Goal: Task Accomplishment & Management: Use online tool/utility

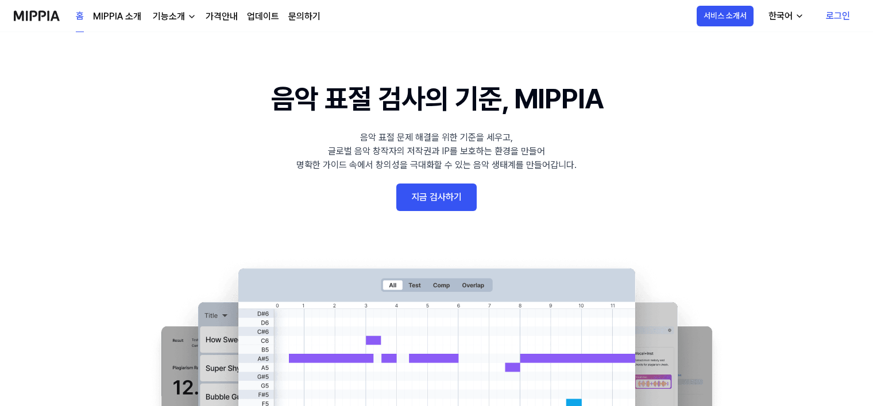
click at [837, 15] on link "로그인" at bounding box center [837, 16] width 42 height 32
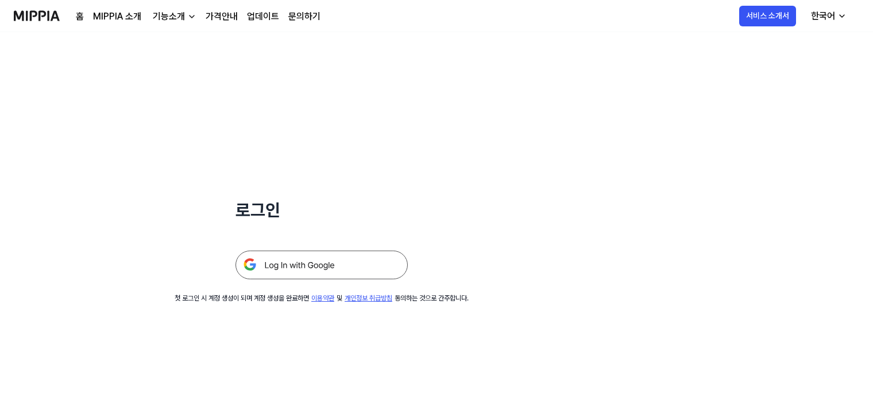
click at [315, 266] on img at bounding box center [321, 265] width 172 height 29
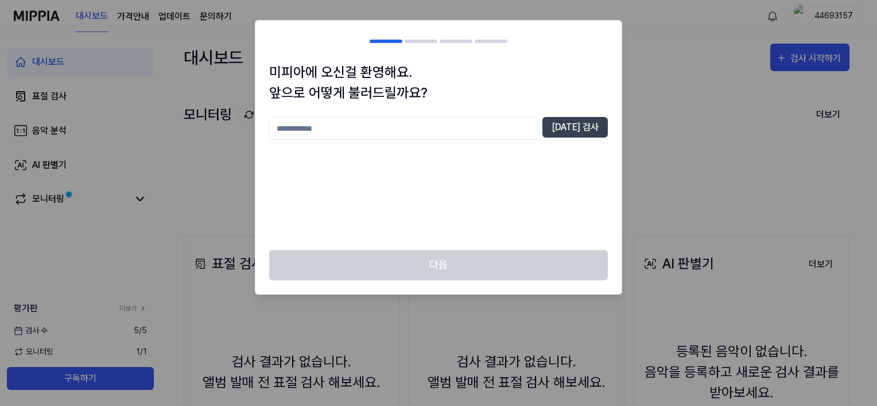
click at [315, 130] on input "text" at bounding box center [403, 128] width 269 height 23
type input "*"
type input "******"
click at [572, 126] on button "[DATE] 검사" at bounding box center [575, 127] width 65 height 21
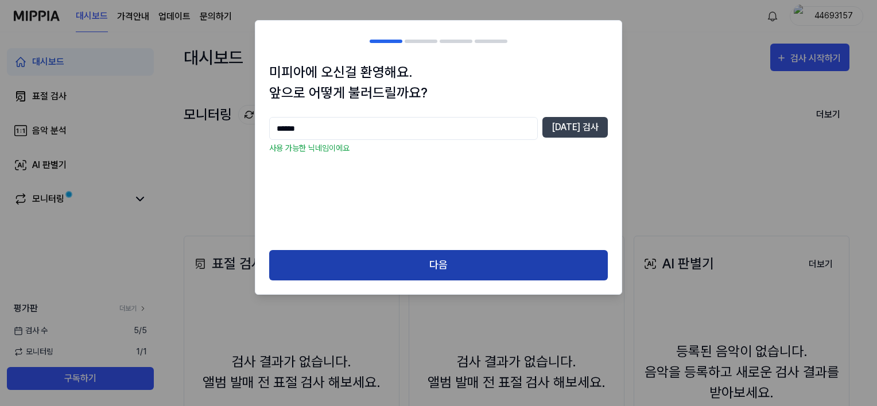
click at [439, 266] on button "다음" at bounding box center [438, 265] width 339 height 30
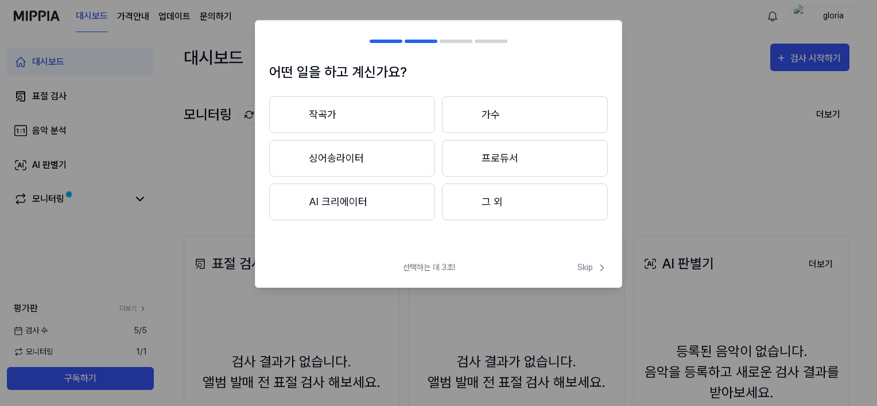
click at [379, 117] on button "작곡가" at bounding box center [352, 114] width 166 height 37
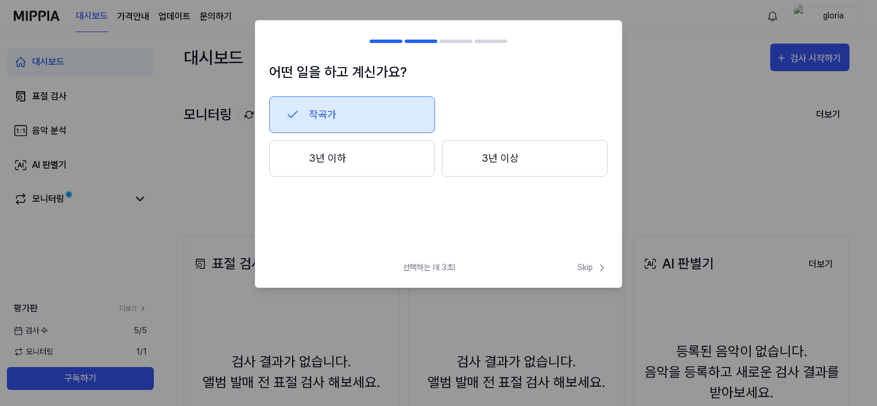
click at [367, 165] on button "3년 이하" at bounding box center [352, 158] width 166 height 37
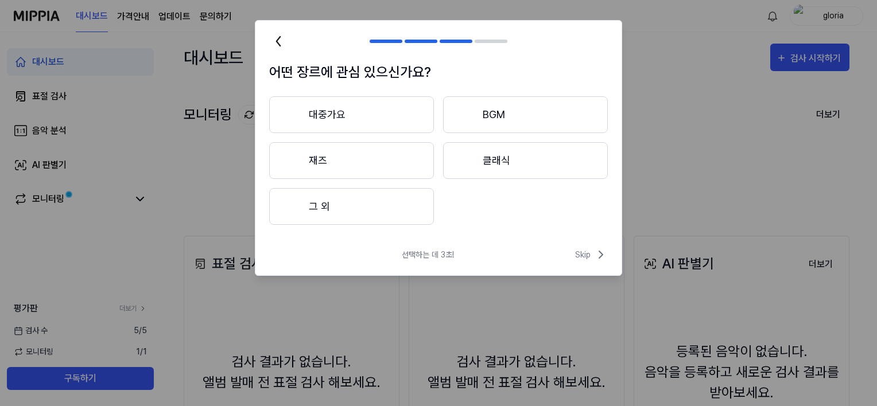
click at [335, 164] on button "재즈" at bounding box center [351, 160] width 165 height 37
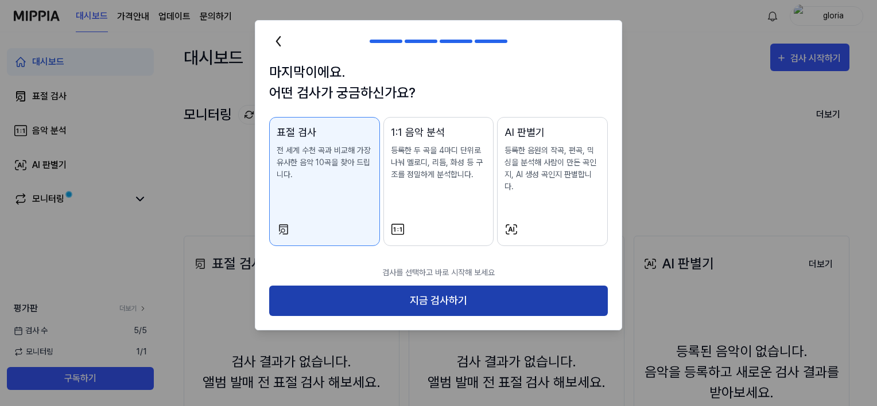
click at [450, 288] on button "지금 검사하기" at bounding box center [438, 301] width 339 height 30
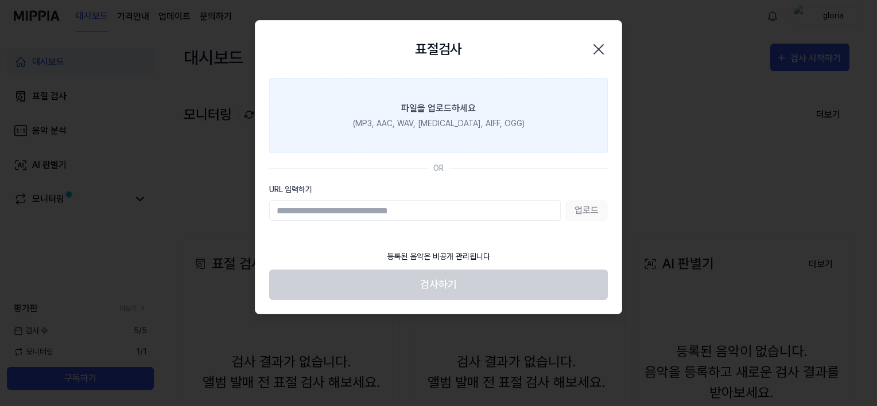
click at [443, 106] on div "파일을 업로드하세요" at bounding box center [438, 109] width 75 height 14
click at [0, 0] on input "파일을 업로드하세요 (MP3, AAC, WAV, [MEDICAL_DATA], AIFF, OGG)" at bounding box center [0, 0] width 0 height 0
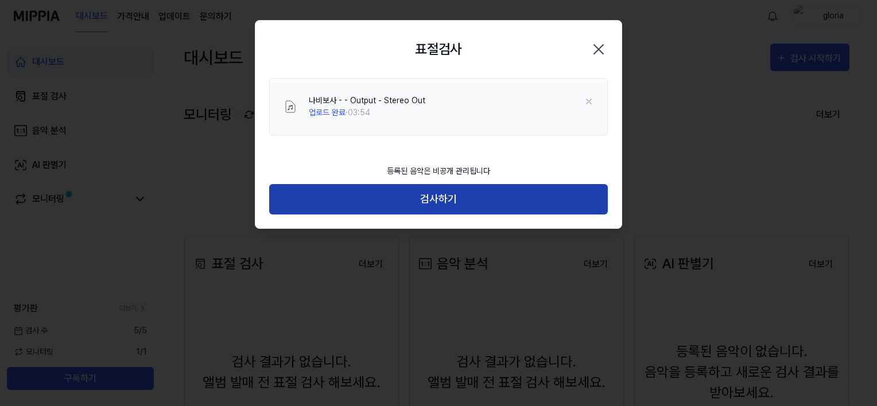
click at [450, 202] on button "검사하기" at bounding box center [438, 199] width 339 height 30
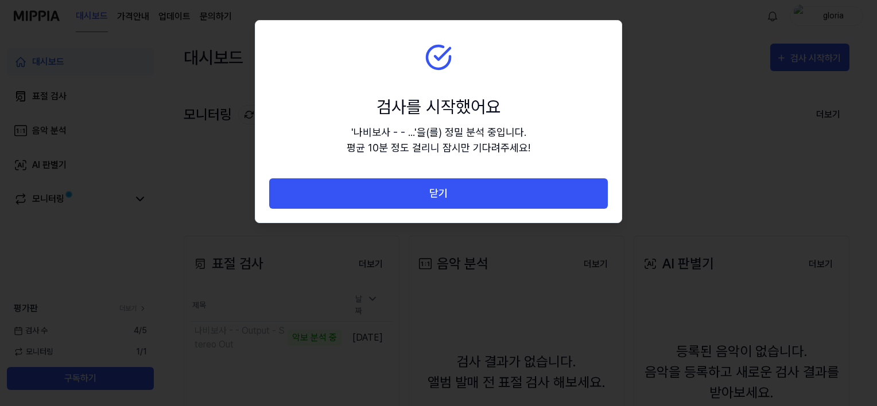
click at [694, 151] on div at bounding box center [438, 203] width 877 height 406
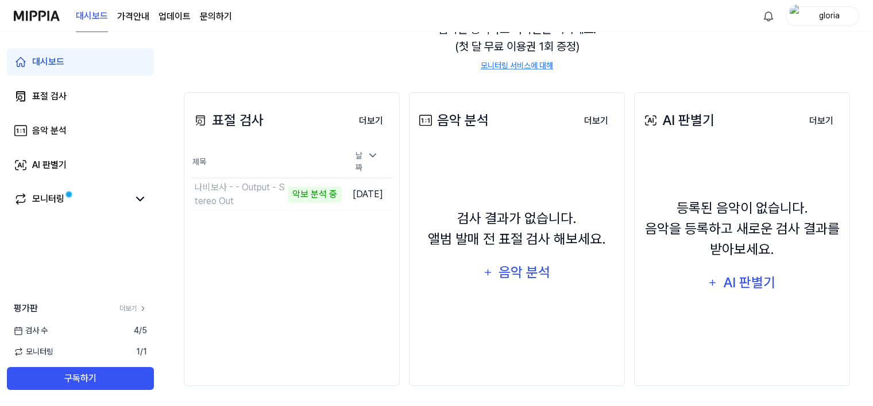
scroll to position [146, 0]
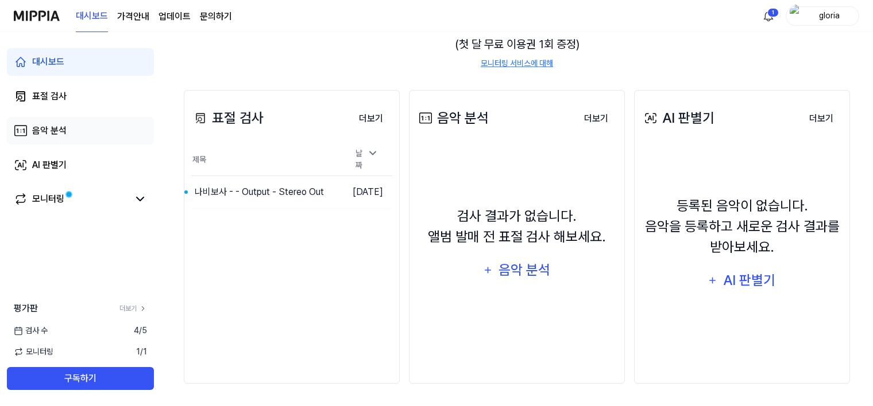
click at [63, 129] on div "음악 분석" at bounding box center [49, 131] width 34 height 14
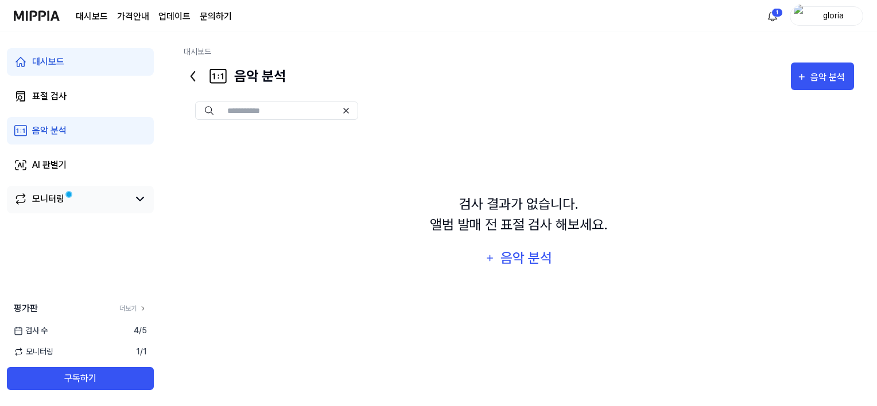
click at [69, 199] on span at bounding box center [69, 195] width 8 height 8
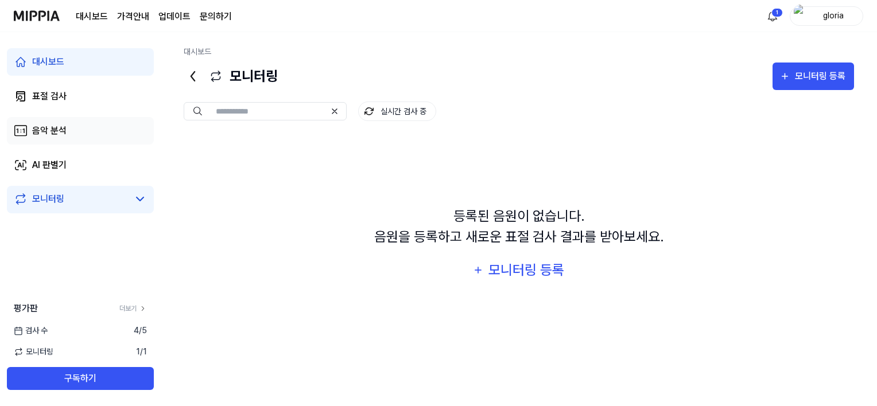
click at [113, 134] on link "음악 분석" at bounding box center [80, 131] width 147 height 28
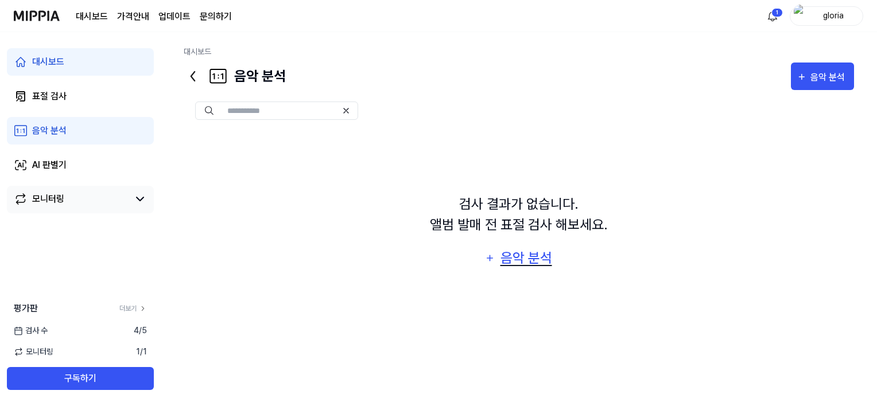
click at [491, 258] on icon "button" at bounding box center [489, 257] width 5 height 5
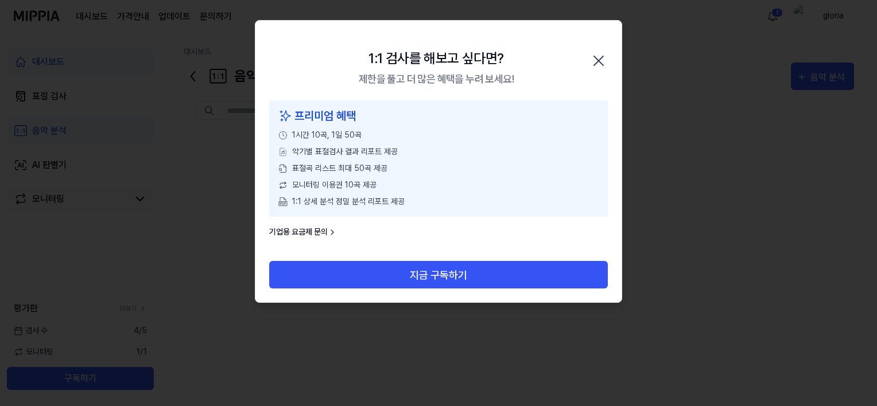
click at [599, 60] on icon "button" at bounding box center [599, 61] width 18 height 18
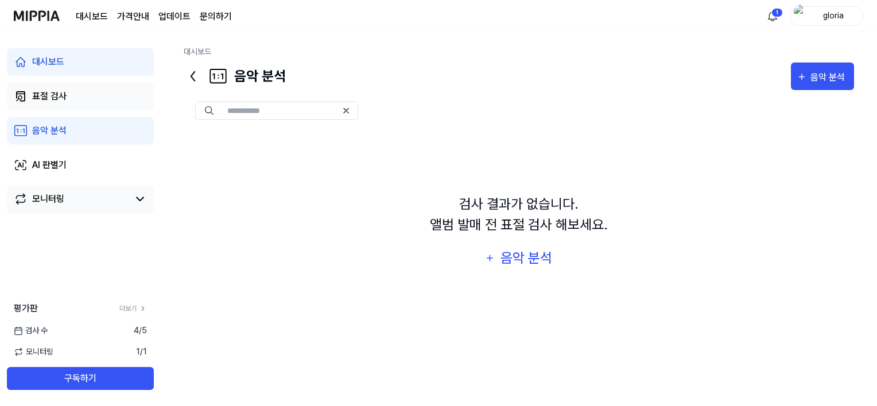
click at [84, 96] on link "표절 검사" at bounding box center [80, 97] width 147 height 28
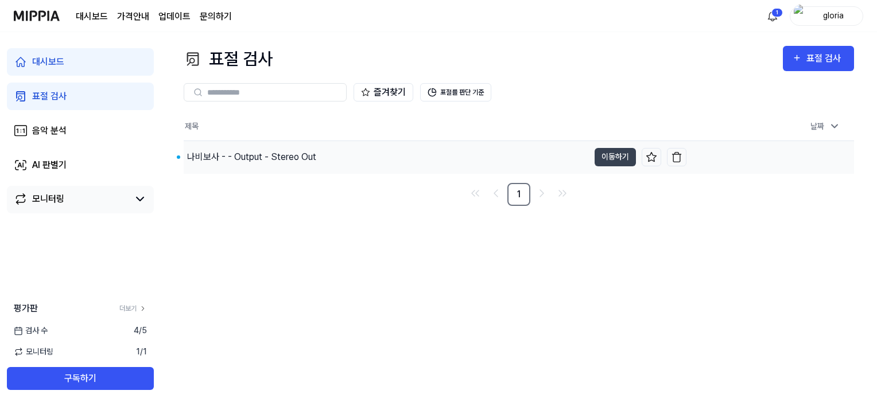
click at [285, 156] on div "나비보사 - - Output - Stereo Out" at bounding box center [251, 157] width 129 height 14
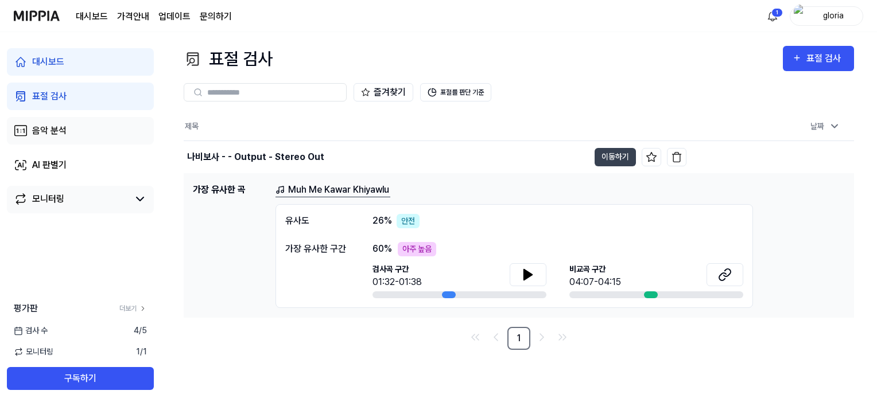
click at [78, 129] on link "음악 분석" at bounding box center [80, 131] width 147 height 28
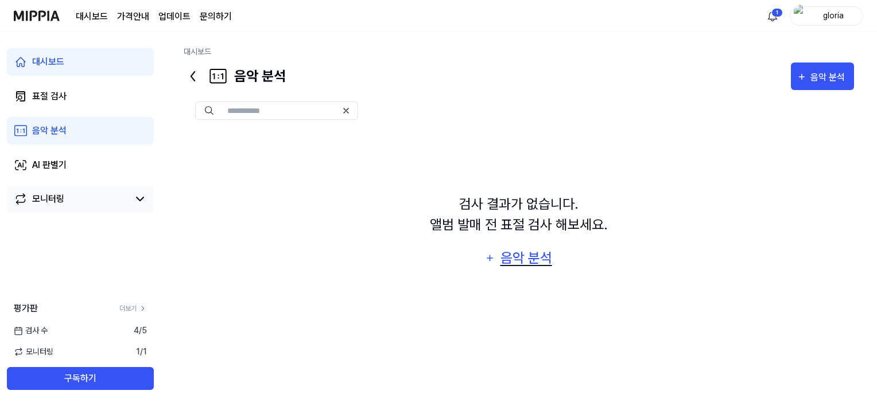
click at [517, 259] on div "음악 분석" at bounding box center [526, 258] width 55 height 22
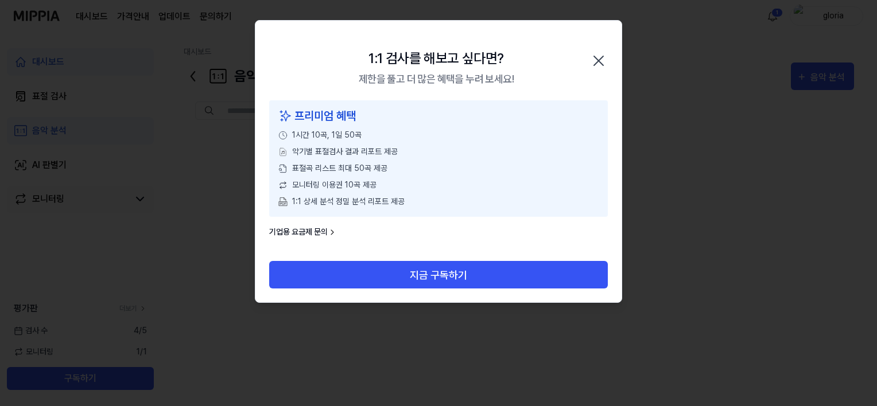
click at [596, 59] on icon "button" at bounding box center [598, 60] width 9 height 9
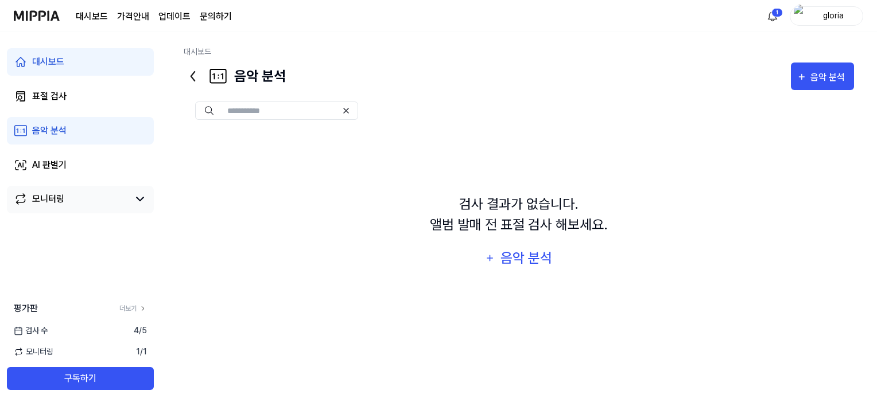
click at [62, 330] on div "검사 [DATE]" at bounding box center [80, 331] width 161 height 12
click at [45, 335] on span "검사 수" at bounding box center [31, 331] width 34 height 12
click at [137, 310] on link "더보기" at bounding box center [133, 309] width 28 height 10
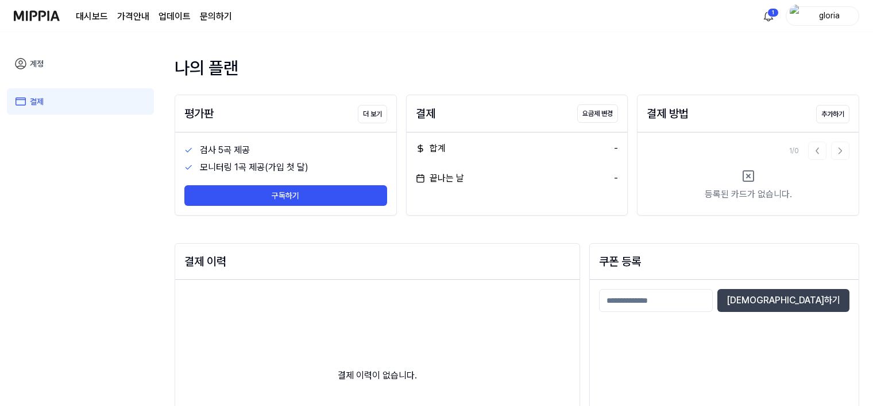
click at [32, 57] on link "계정" at bounding box center [80, 64] width 147 height 26
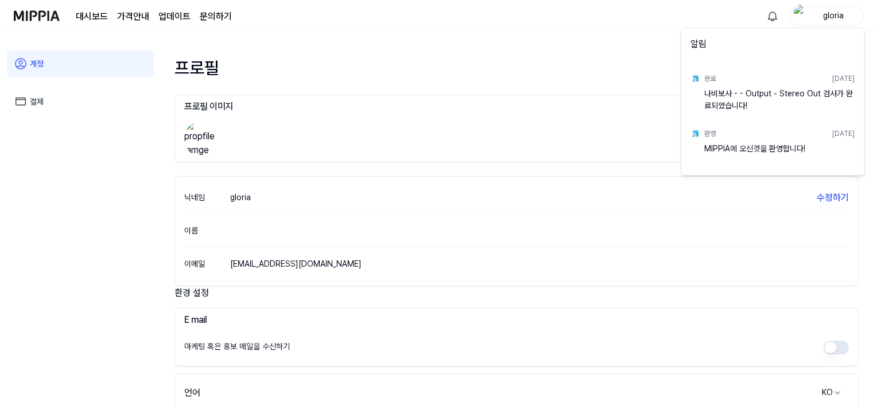
click at [733, 100] on div "나비보사 - - Output - Stereo Out 검사가 완료되었습니다!" at bounding box center [779, 99] width 150 height 23
click at [707, 83] on div "완료" at bounding box center [709, 78] width 11 height 10
drag, startPoint x: 777, startPoint y: 94, endPoint x: 776, endPoint y: 83, distance: 11.5
click at [777, 94] on div "나비보사 - - Output - Stereo Out 검사가 완료되었습니다!" at bounding box center [779, 99] width 150 height 23
click at [33, 19] on html "대시보드 가격안내 업데이트 문의하기 gloria 계정 결제 프로필 프로필 이미지 이미지 업로드 이미지 제거 닉네임 gloria 수정하기 이름 …" at bounding box center [438, 203] width 877 height 406
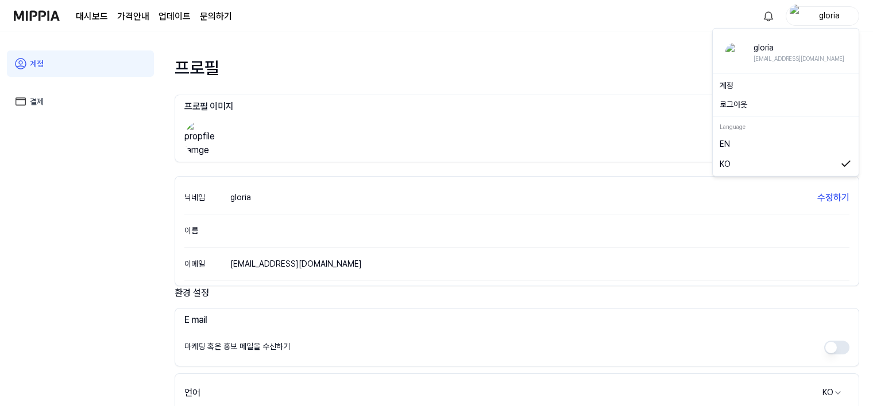
click at [832, 14] on div "gloria" at bounding box center [829, 15] width 45 height 13
click at [772, 54] on div "[EMAIL_ADDRESS][DOMAIN_NAME]" at bounding box center [798, 58] width 91 height 9
click at [67, 57] on link "계정" at bounding box center [80, 64] width 147 height 26
click at [32, 67] on link "계정" at bounding box center [80, 64] width 147 height 26
click at [34, 17] on img at bounding box center [37, 16] width 46 height 32
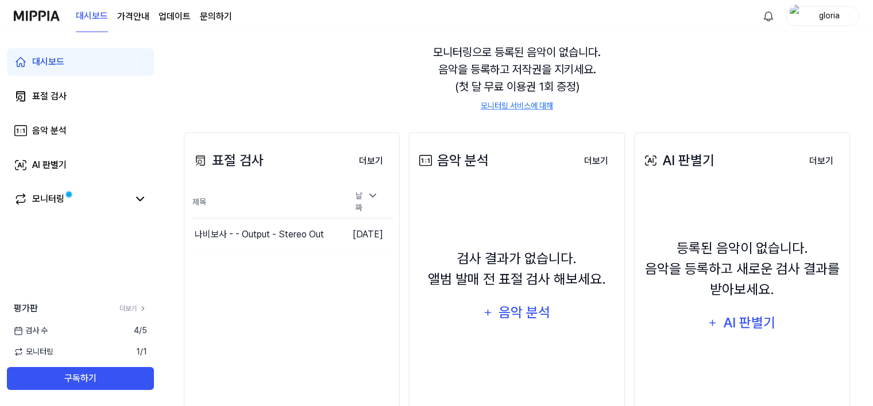
scroll to position [146, 0]
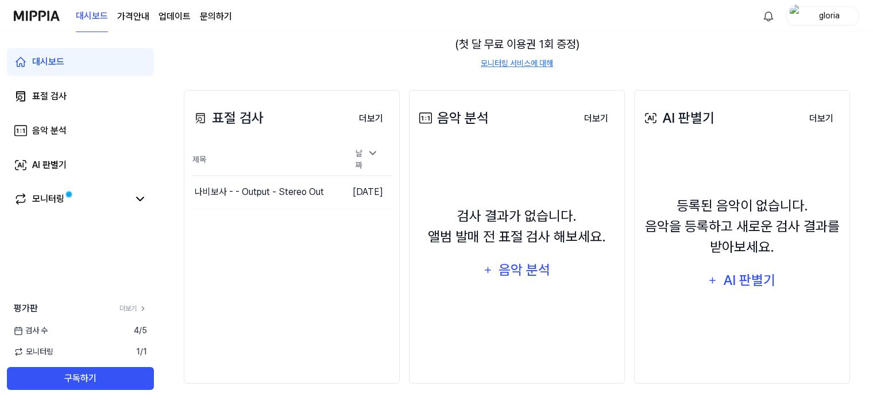
click at [50, 333] on div "검사 [DATE]" at bounding box center [80, 331] width 161 height 12
drag, startPoint x: 38, startPoint y: 331, endPoint x: 129, endPoint y: 336, distance: 90.3
click at [42, 331] on span "검사 수" at bounding box center [31, 331] width 34 height 12
click at [141, 327] on span "4 / 5" at bounding box center [140, 331] width 13 height 12
click at [135, 335] on span "4 / 5" at bounding box center [140, 331] width 13 height 12
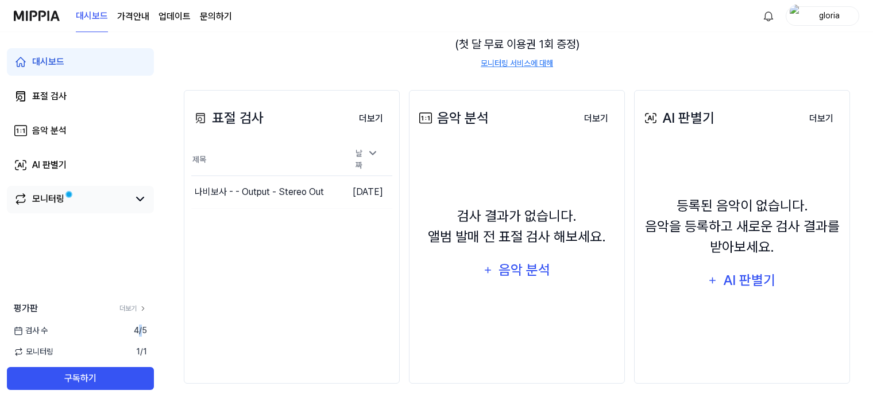
click at [53, 199] on div "모니터링" at bounding box center [48, 199] width 32 height 14
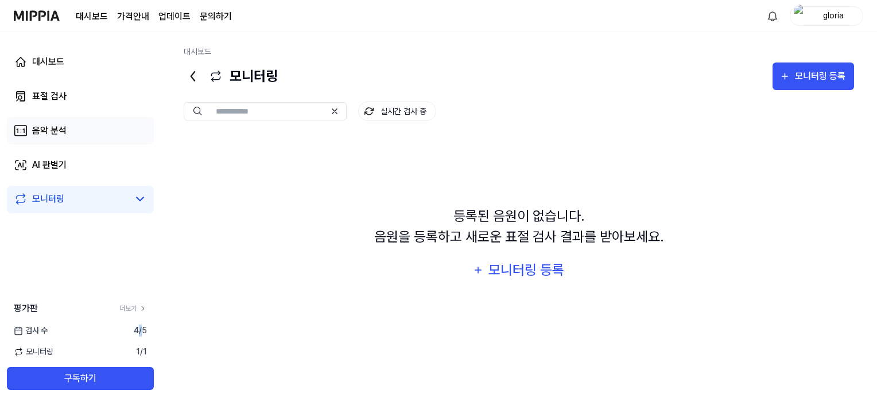
click at [65, 129] on div "음악 분석" at bounding box center [49, 131] width 34 height 14
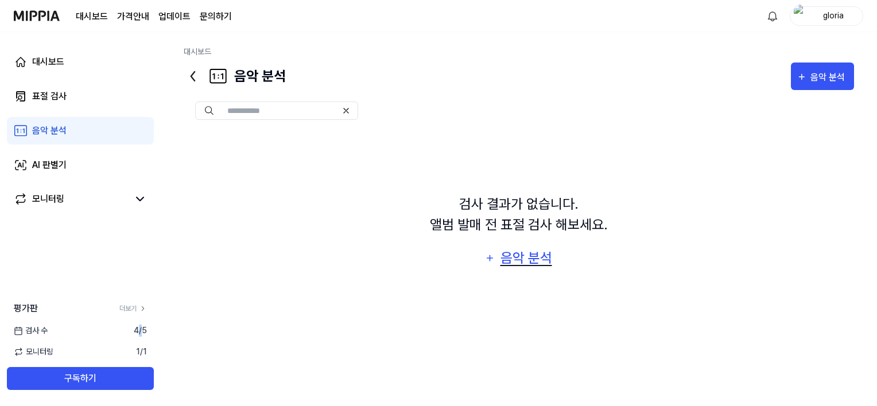
click at [503, 257] on div "음악 분석" at bounding box center [526, 258] width 55 height 22
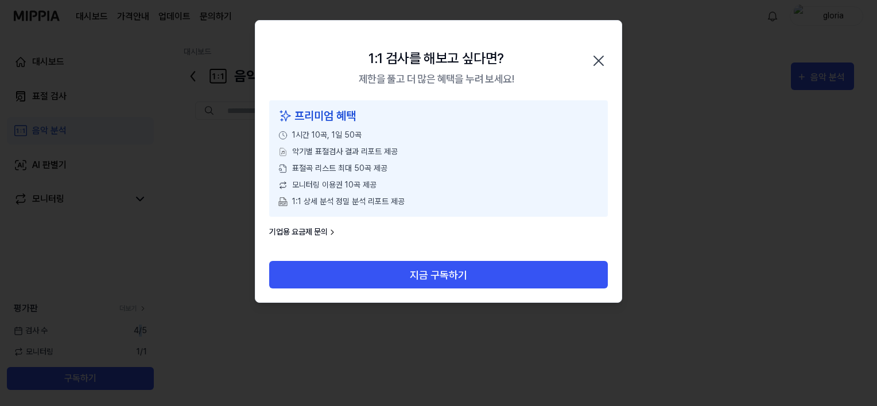
click at [600, 64] on icon "button" at bounding box center [599, 61] width 18 height 18
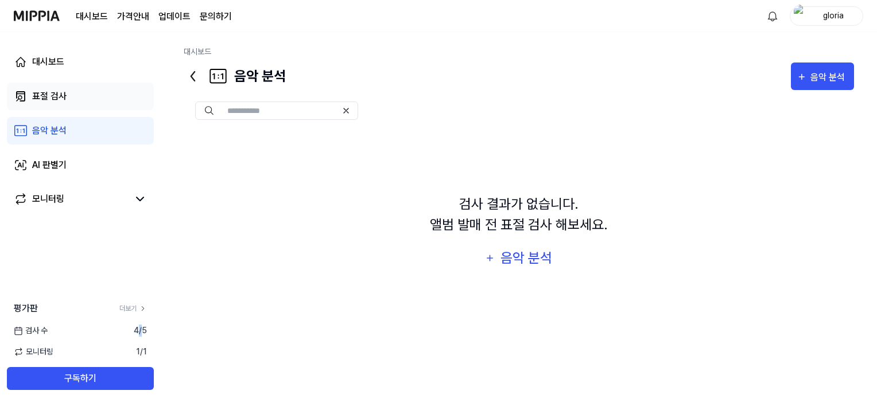
click at [57, 99] on div "표절 검사" at bounding box center [49, 97] width 34 height 14
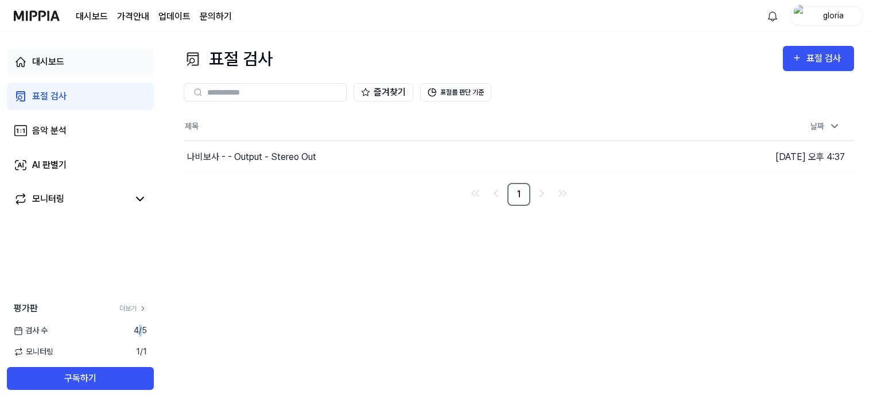
click at [62, 60] on div "대시보드" at bounding box center [48, 62] width 32 height 14
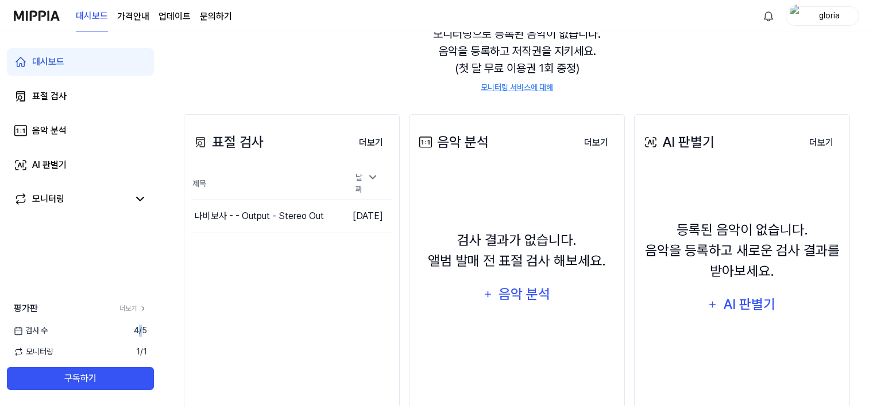
scroll to position [88, 0]
